Goal: Complete application form

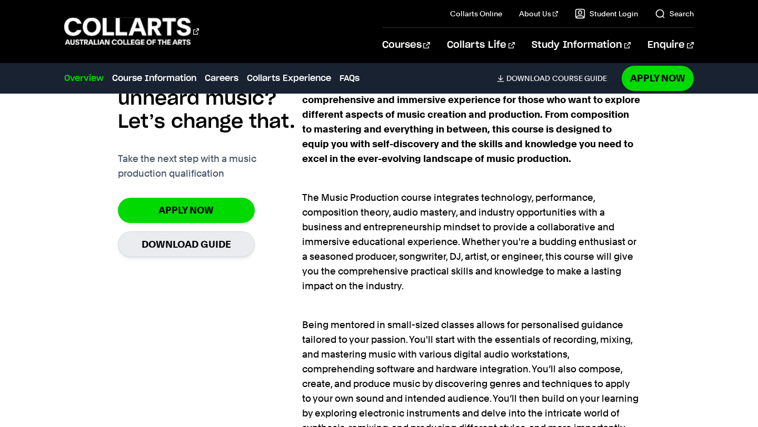
scroll to position [719, 0]
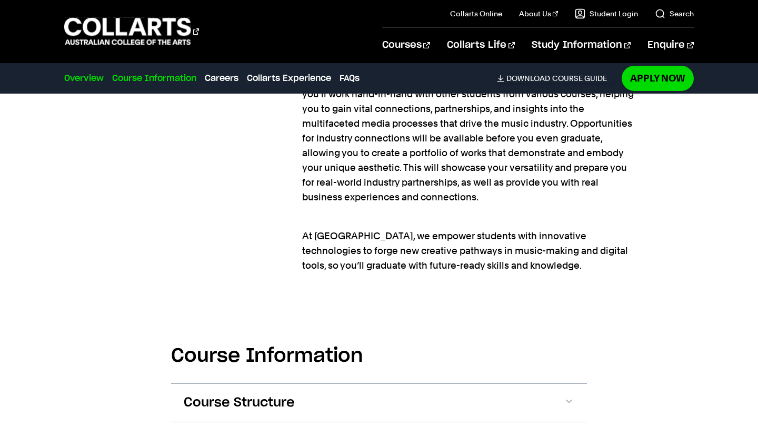
click at [171, 75] on link "Course Information" at bounding box center [154, 78] width 84 height 13
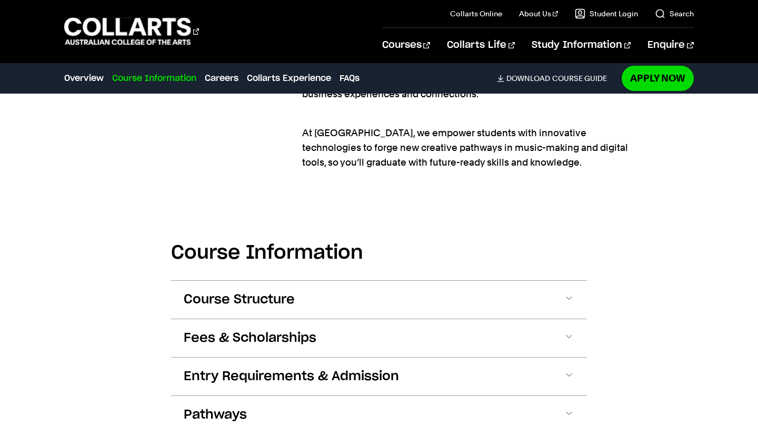
scroll to position [1329, 0]
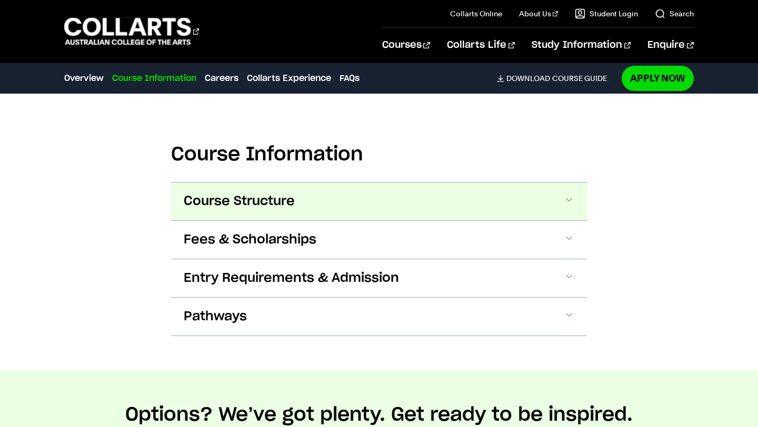
click at [281, 198] on span "Course Structure" at bounding box center [239, 201] width 111 height 17
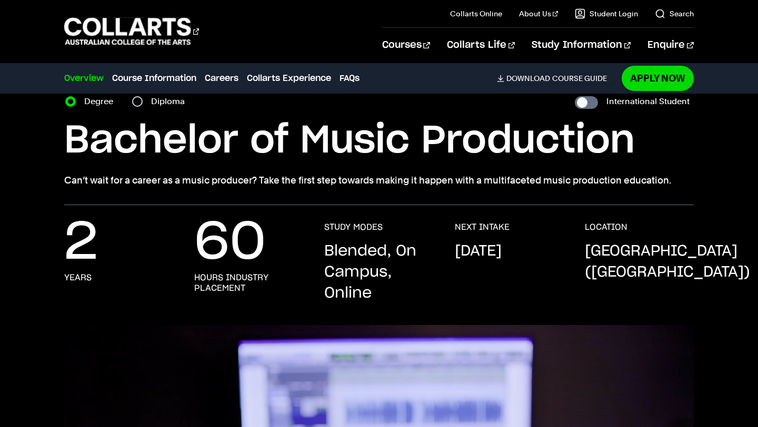
scroll to position [0, 0]
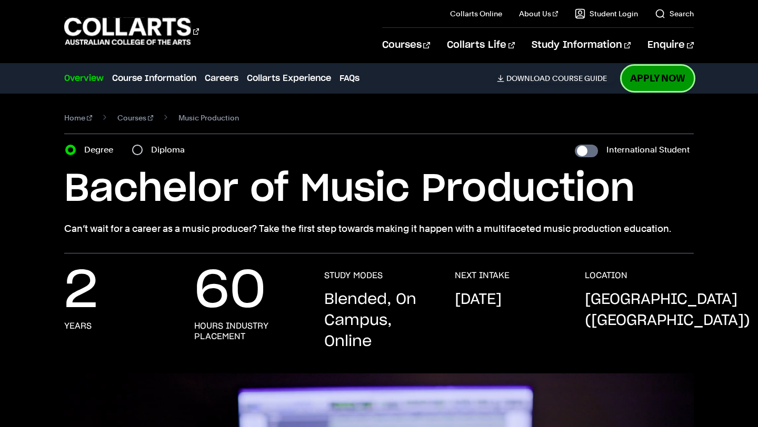
click at [646, 74] on link "Apply Now" at bounding box center [658, 78] width 72 height 25
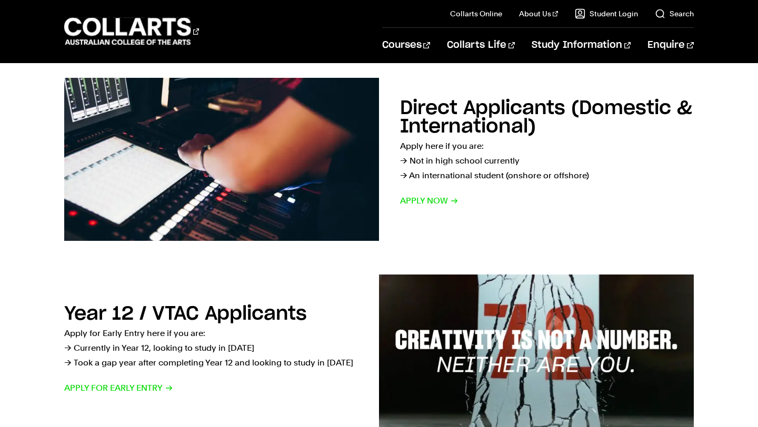
scroll to position [172, 0]
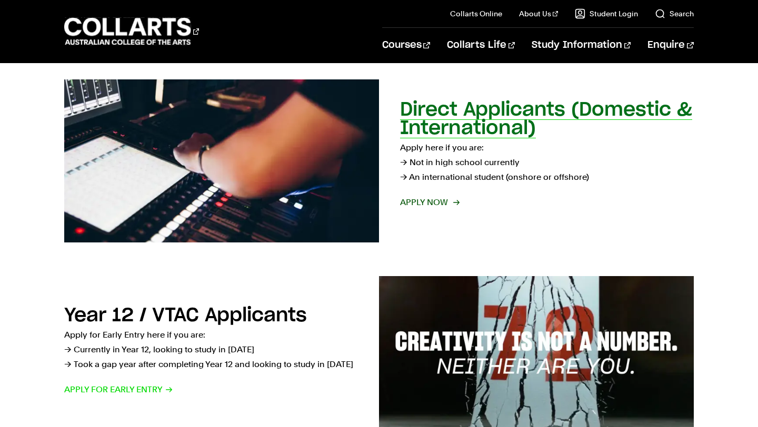
click at [445, 204] on span "Apply now" at bounding box center [429, 202] width 58 height 15
